Goal: Navigation & Orientation: Find specific page/section

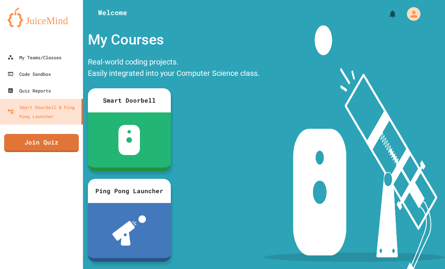
click at [51, 52] on link "My Teams/Classes" at bounding box center [41, 57] width 83 height 17
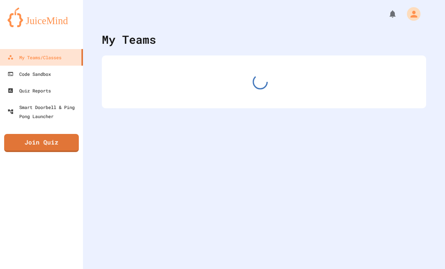
click at [51, 52] on link "My Teams/Classes" at bounding box center [41, 57] width 83 height 17
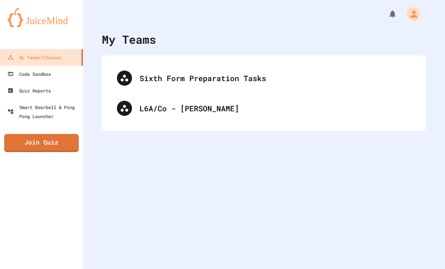
click at [184, 66] on div "Sixth Form Preparation Tasks" at bounding box center [263, 78] width 309 height 30
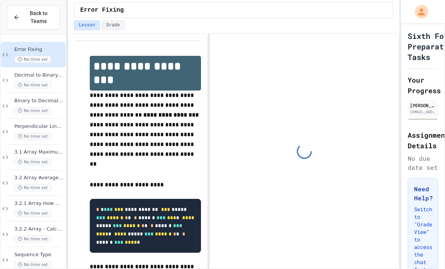
scroll to position [35, 0]
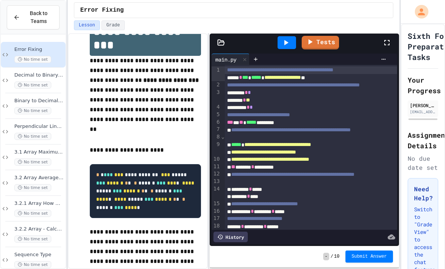
click at [51, 72] on span "Decimal to Binary Conversion" at bounding box center [39, 75] width 50 height 6
